Goal: Transaction & Acquisition: Purchase product/service

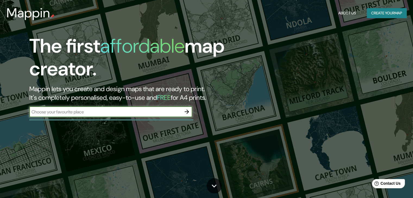
click at [187, 111] on icon "button" at bounding box center [186, 112] width 4 height 4
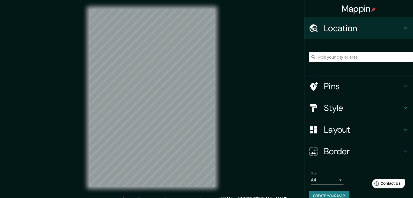
click at [324, 60] on input "Pick your city or area" at bounding box center [360, 57] width 104 height 10
paste input "Cra. [STREET_ADDRESS]"
type input "[STREET_ADDRESS]"
click at [329, 109] on h4 "Style" at bounding box center [363, 108] width 78 height 11
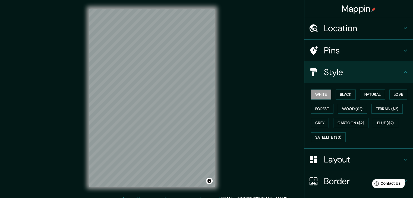
click at [397, 100] on button "Love" at bounding box center [398, 95] width 18 height 10
click at [335, 94] on button "Black" at bounding box center [345, 95] width 20 height 10
click at [397, 67] on h4 "Style" at bounding box center [363, 72] width 78 height 11
click at [321, 107] on button "Forest" at bounding box center [322, 109] width 23 height 10
click at [320, 122] on button "Grey" at bounding box center [320, 123] width 18 height 10
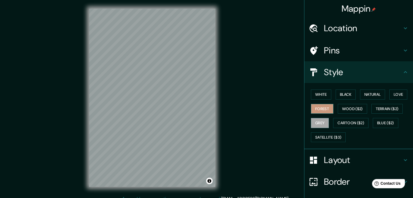
click at [319, 110] on button "Forest" at bounding box center [322, 109] width 23 height 10
click at [318, 122] on button "Grey" at bounding box center [320, 123] width 18 height 10
click at [319, 110] on button "Forest" at bounding box center [322, 109] width 23 height 10
click at [315, 94] on button "White" at bounding box center [321, 95] width 20 height 10
click at [315, 120] on button "Grey" at bounding box center [320, 123] width 18 height 10
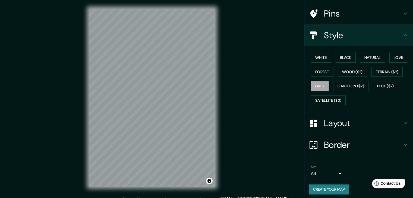
scroll to position [39, 0]
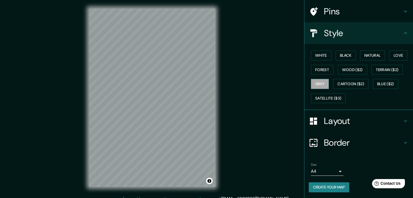
click at [336, 184] on button "Create your map" at bounding box center [328, 187] width 40 height 10
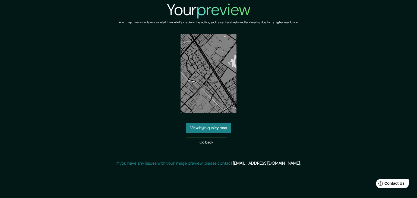
click at [190, 124] on link "View high quality map" at bounding box center [208, 128] width 45 height 10
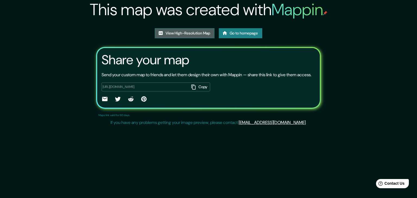
click at [185, 36] on link "View High-Resolution Map" at bounding box center [185, 33] width 60 height 10
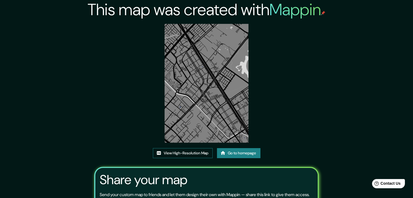
click at [178, 153] on link "View High-Resolution Map" at bounding box center [183, 153] width 60 height 10
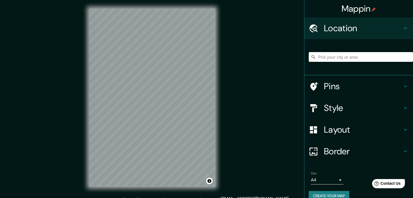
click at [351, 59] on input "Pick your city or area" at bounding box center [360, 57] width 104 height 10
paste input "Cra. [STREET_ADDRESS]"
type input "[STREET_ADDRESS]"
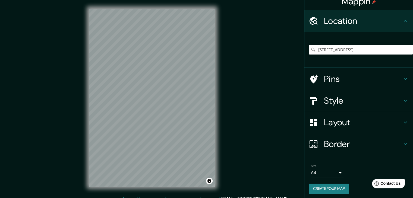
scroll to position [9, 0]
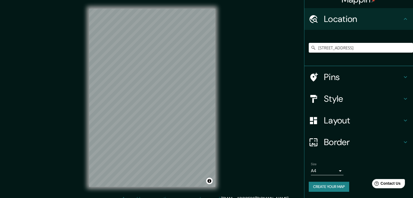
click at [324, 187] on button "Create your map" at bounding box center [328, 187] width 40 height 10
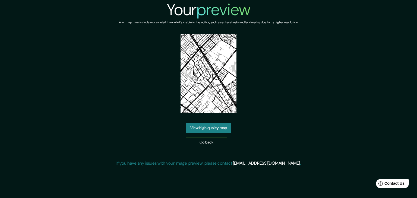
click at [204, 134] on div "View high quality map Go back" at bounding box center [208, 135] width 45 height 24
click at [203, 129] on link "View high quality map" at bounding box center [208, 128] width 45 height 10
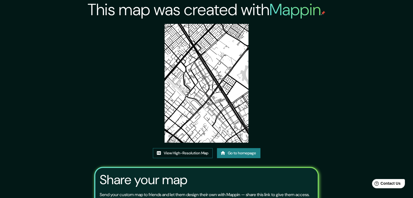
click at [181, 154] on link "View High-Resolution Map" at bounding box center [183, 153] width 60 height 10
